Goal: Transaction & Acquisition: Download file/media

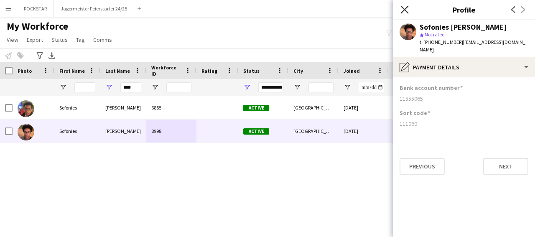
click at [405, 8] on icon "Close pop-in" at bounding box center [404, 9] width 8 height 8
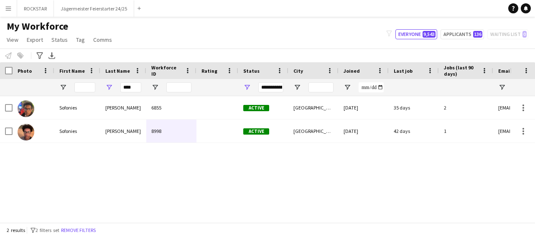
click at [10, 8] on app-icon "Menu" at bounding box center [8, 8] width 7 height 7
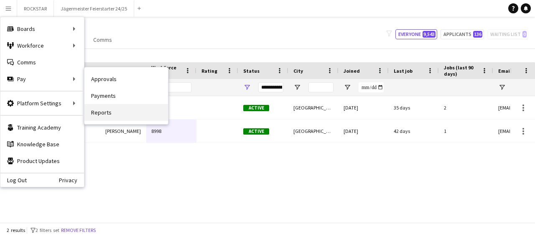
click at [100, 115] on link "Reports" at bounding box center [126, 112] width 84 height 17
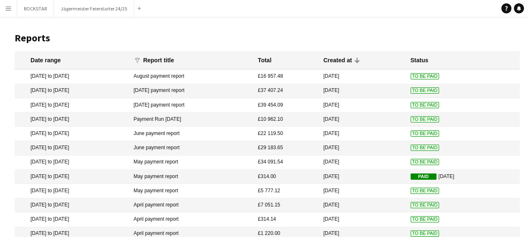
click at [183, 79] on mat-cell "August payment report" at bounding box center [191, 76] width 124 height 14
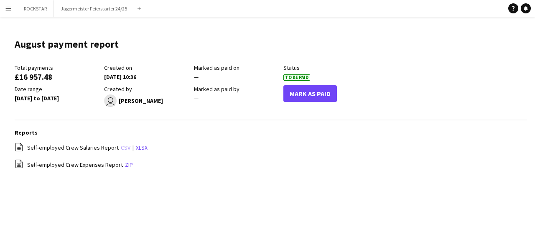
click at [121, 150] on link "csv" at bounding box center [126, 148] width 10 height 8
click at [8, 9] on app-icon "Menu" at bounding box center [8, 8] width 7 height 7
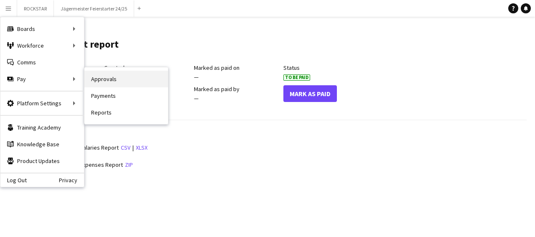
click at [118, 76] on link "Approvals" at bounding box center [126, 79] width 84 height 17
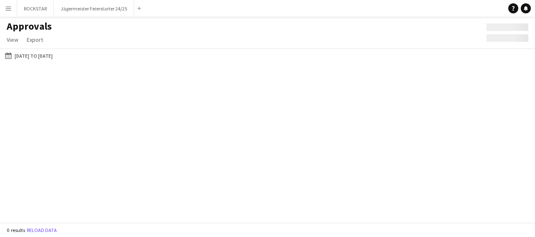
click at [117, 76] on div "Menu Boards Boards Boards All jobs Status Workforce Workforce My Workforce Recr…" at bounding box center [267, 118] width 535 height 237
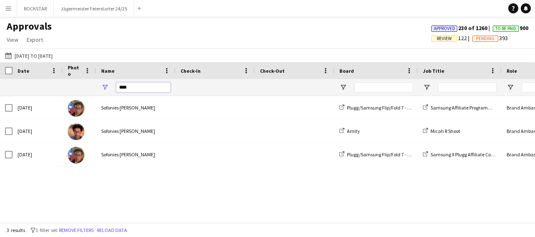
click at [147, 89] on input "****" at bounding box center [143, 87] width 54 height 10
type input "*"
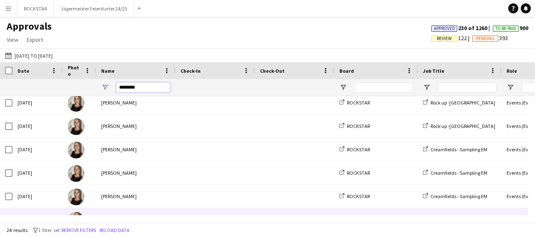
scroll to position [377, 0]
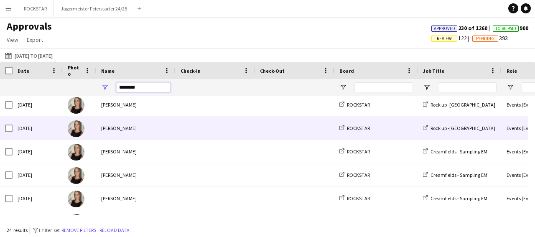
type input "*******"
click at [186, 132] on span at bounding box center [215, 128] width 69 height 23
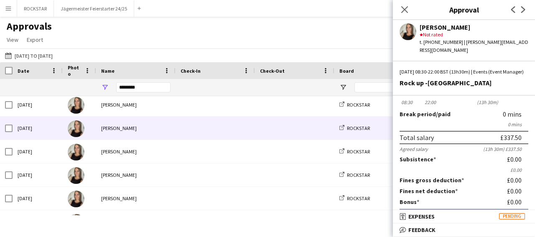
scroll to position [0, 0]
